Goal: Information Seeking & Learning: Learn about a topic

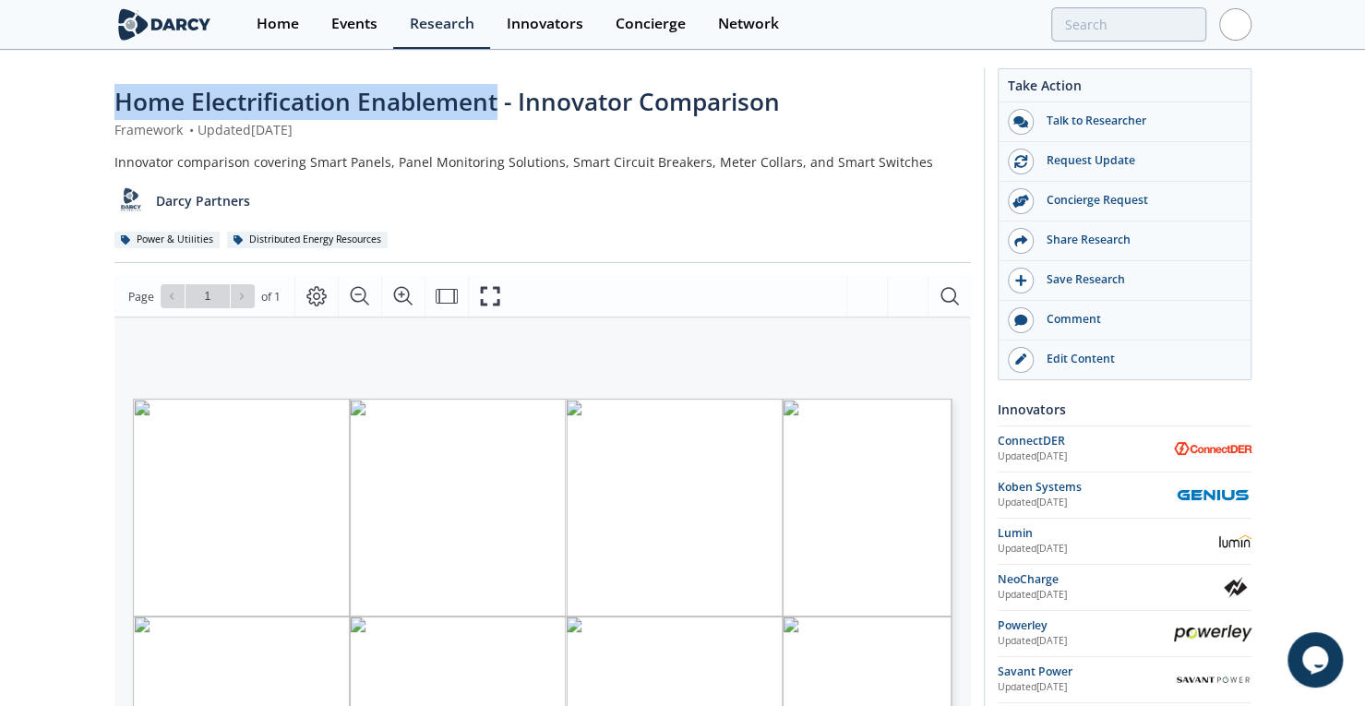
drag, startPoint x: 117, startPoint y: 106, endPoint x: 500, endPoint y: 101, distance: 383.1
click at [500, 101] on span "Home Electrification Enablement - Innovator Comparison" at bounding box center [446, 101] width 665 height 33
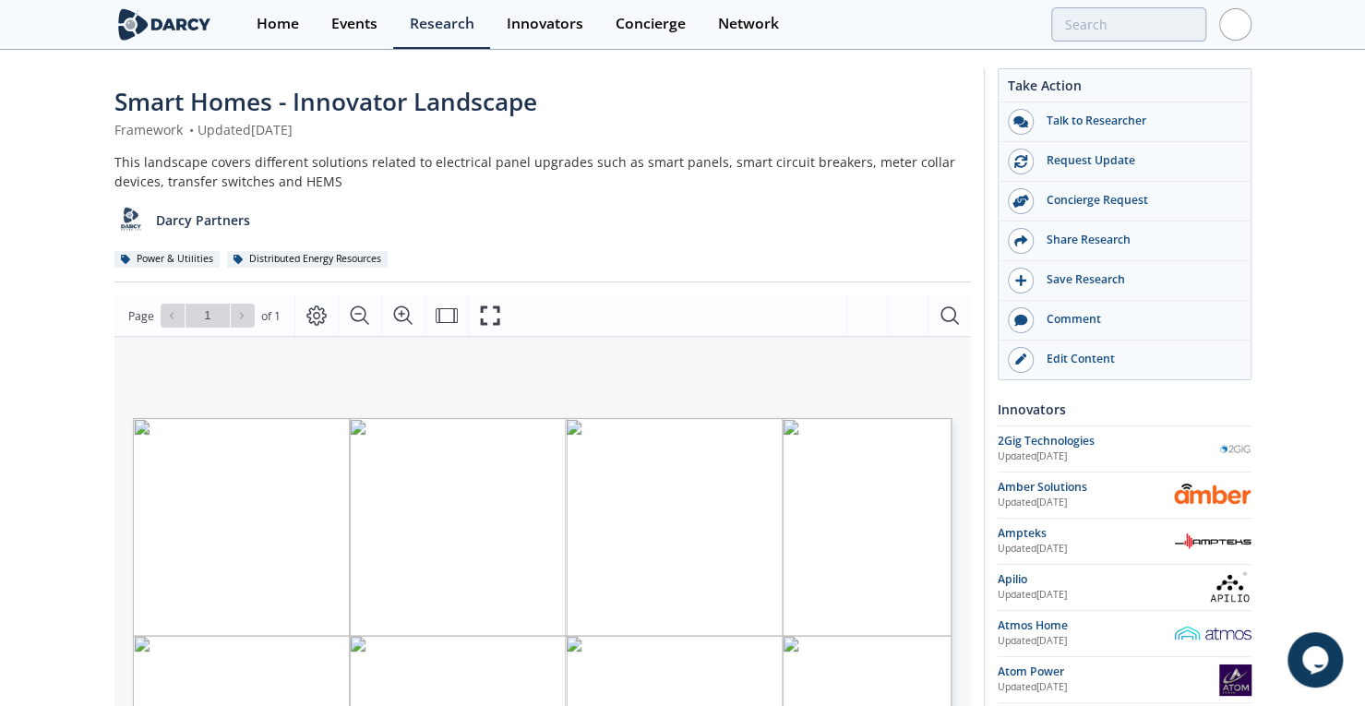
click at [288, 102] on span "Smart Homes - Innovator Landscape" at bounding box center [325, 101] width 423 height 33
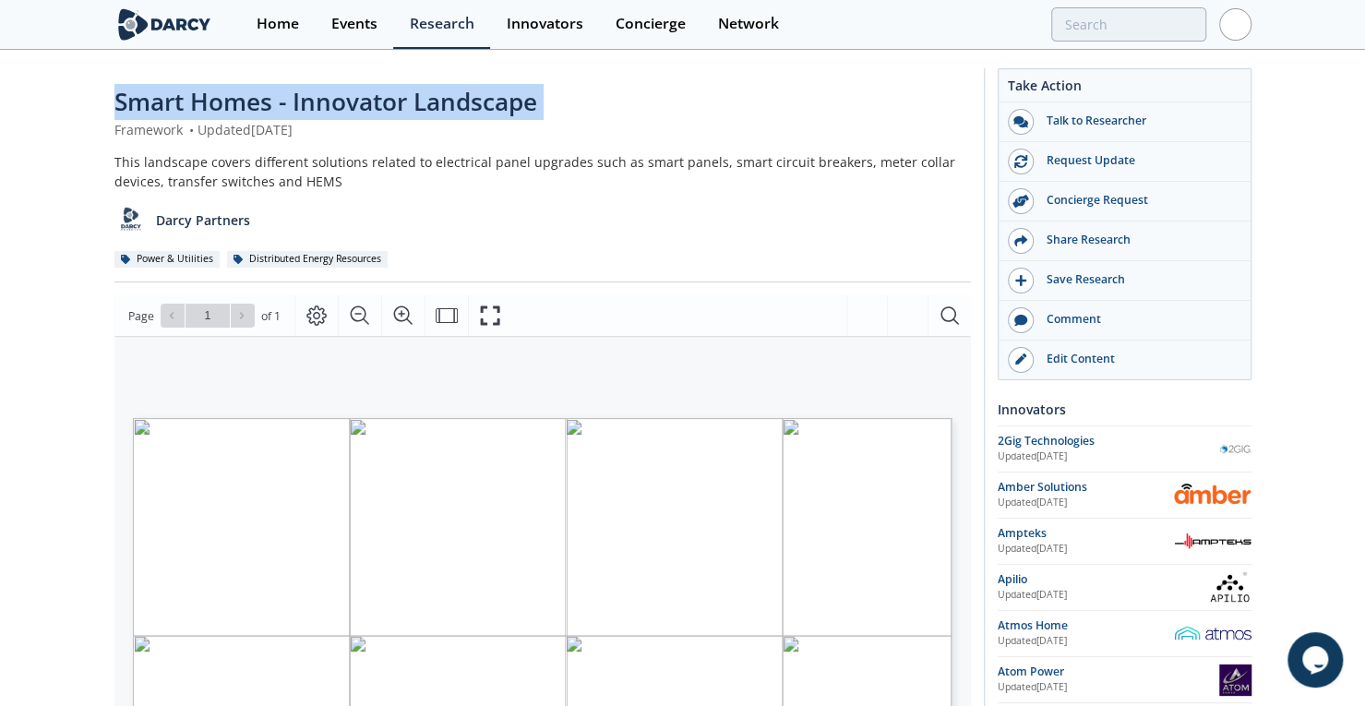
click at [288, 102] on span "Smart Homes - Innovator Landscape" at bounding box center [325, 101] width 423 height 33
copy div "Smart Homes - Innovator Landscape"
